Goal: Entertainment & Leisure: Consume media (video, audio)

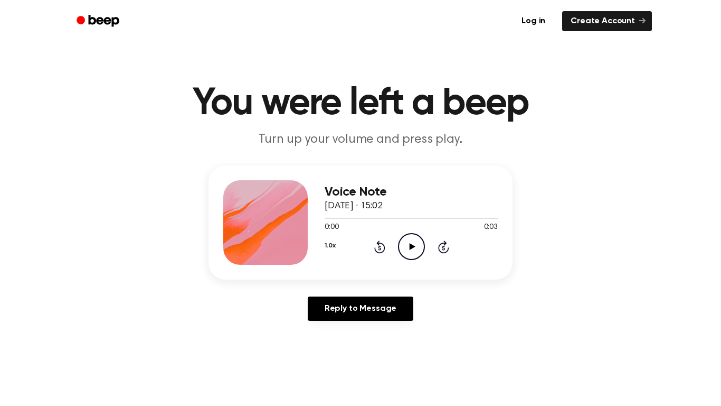
click at [401, 242] on icon "Play Audio" at bounding box center [411, 246] width 27 height 27
click at [416, 244] on icon "Play Audio" at bounding box center [411, 246] width 27 height 27
click at [409, 245] on icon "Play Audio" at bounding box center [411, 246] width 27 height 27
click at [447, 248] on icon "Skip 5 seconds" at bounding box center [444, 247] width 12 height 14
click at [409, 246] on icon "Play Audio" at bounding box center [411, 246] width 27 height 27
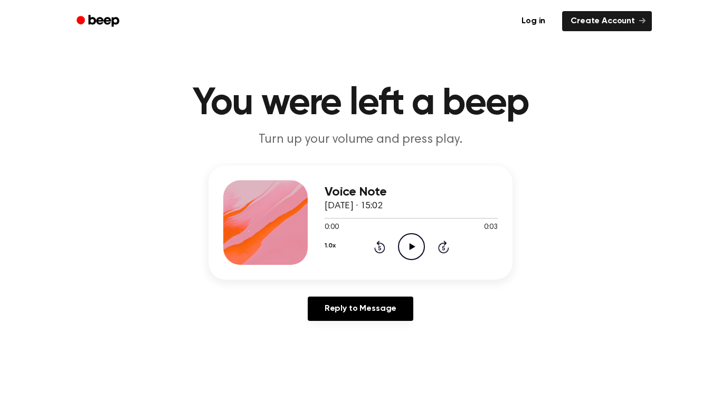
click at [413, 247] on icon "Play Audio" at bounding box center [411, 246] width 27 height 27
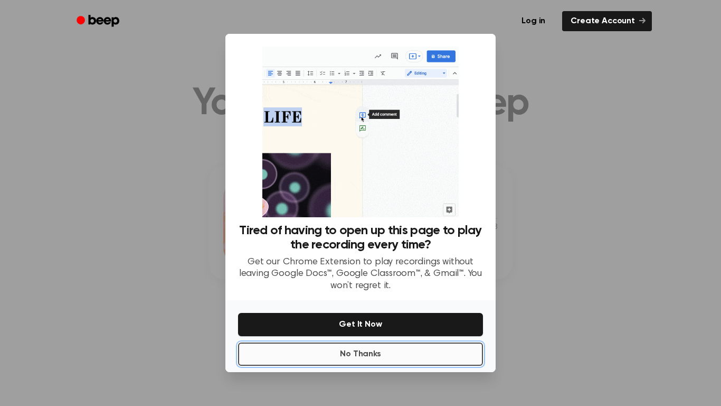
click at [316, 347] on button "No Thanks" at bounding box center [360, 353] width 245 height 23
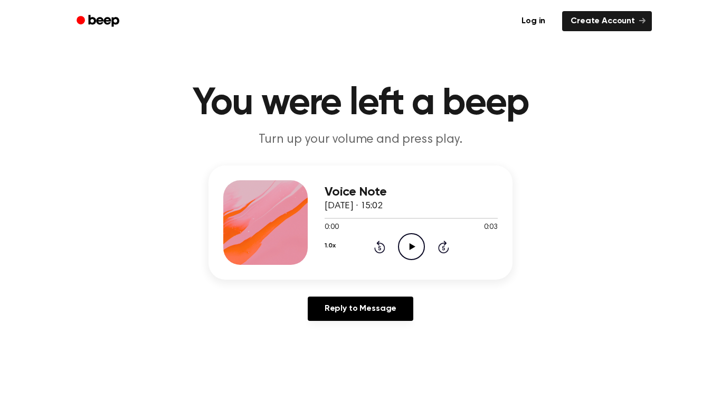
click at [412, 244] on icon "Play Audio" at bounding box center [411, 246] width 27 height 27
click at [412, 246] on icon at bounding box center [412, 246] width 6 height 7
drag, startPoint x: 414, startPoint y: 257, endPoint x: 435, endPoint y: 0, distance: 257.4
click at [634, 392] on main "You were left a beep Turn up your volume and press play. Voice Note [DATE] · 15…" at bounding box center [360, 325] width 721 height 651
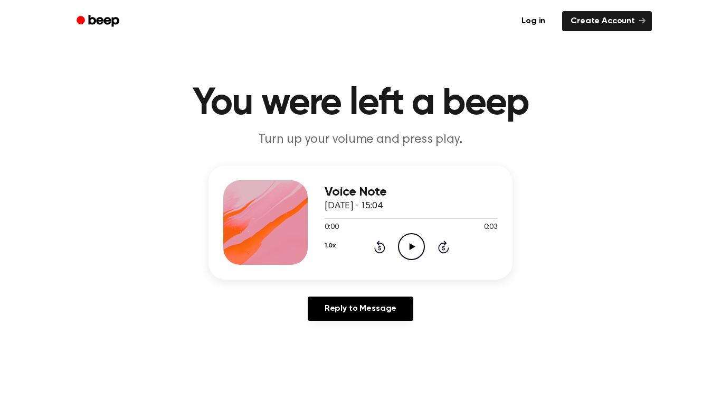
click at [416, 247] on icon "Play Audio" at bounding box center [411, 246] width 27 height 27
